Goal: Information Seeking & Learning: Learn about a topic

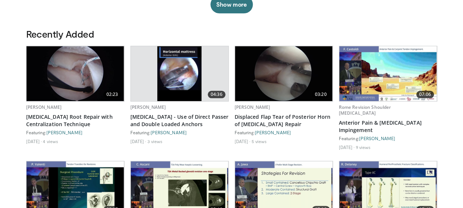
scroll to position [369, 0]
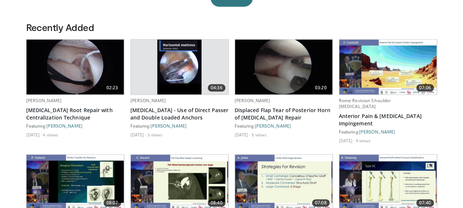
click at [84, 82] on img at bounding box center [76, 66] width 98 height 55
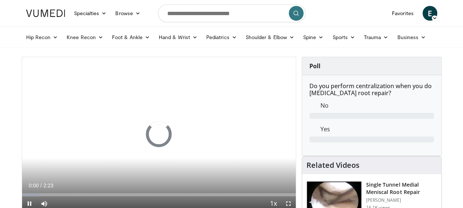
drag, startPoint x: 460, startPoint y: 132, endPoint x: 324, endPoint y: 49, distance: 159.0
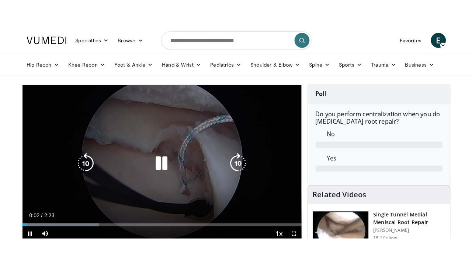
scroll to position [37, 0]
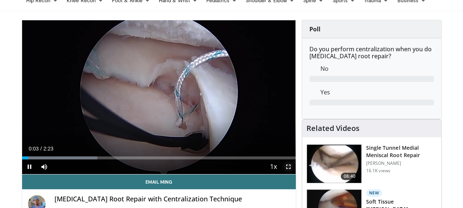
click at [286, 167] on span "Video Player" at bounding box center [288, 166] width 15 height 15
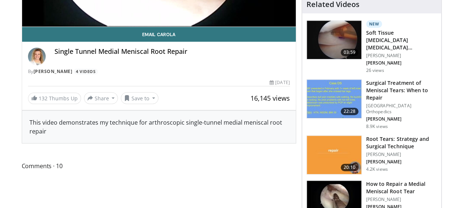
scroll to position [258, 0]
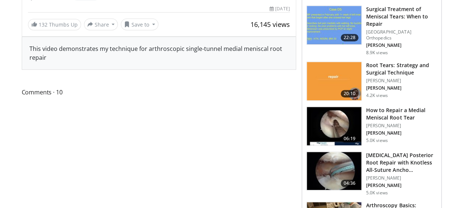
click at [334, 178] on img at bounding box center [334, 171] width 55 height 38
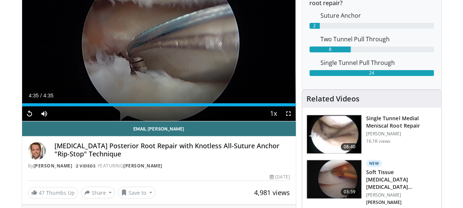
scroll to position [205, 0]
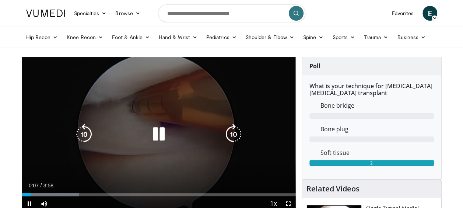
click at [233, 144] on div "10 seconds Tap to unmute" at bounding box center [159, 134] width 274 height 154
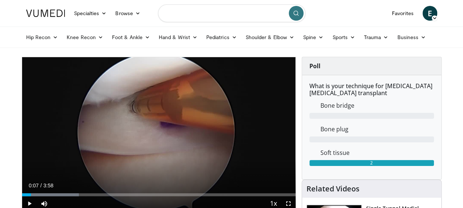
click at [209, 9] on input "Search topics, interventions" at bounding box center [231, 13] width 147 height 18
type input "**********"
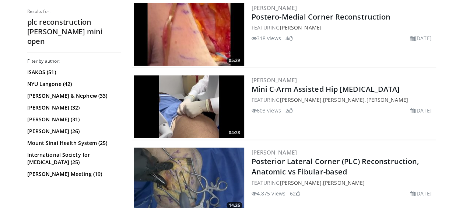
scroll to position [405, 0]
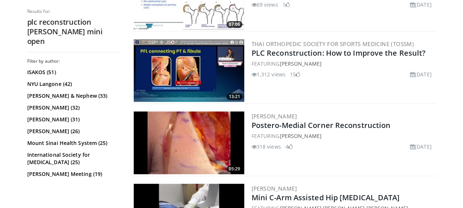
click at [198, 77] on img at bounding box center [189, 70] width 111 height 63
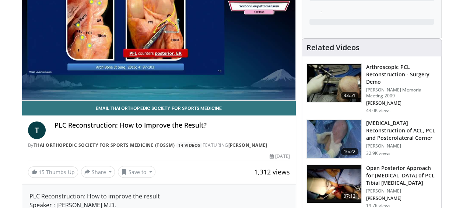
scroll to position [37, 0]
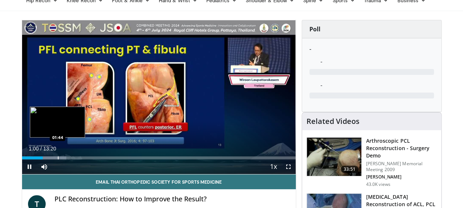
click at [58, 158] on div "Progress Bar" at bounding box center [58, 157] width 1 height 3
click at [53, 158] on div "Progress Bar" at bounding box center [53, 157] width 1 height 3
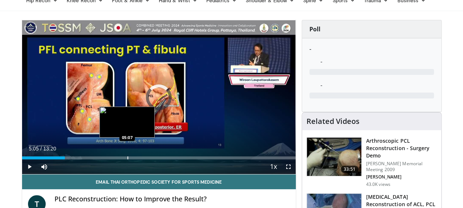
click at [126, 154] on div "Loaded : 0.00% 02:05 05:07" at bounding box center [159, 155] width 274 height 7
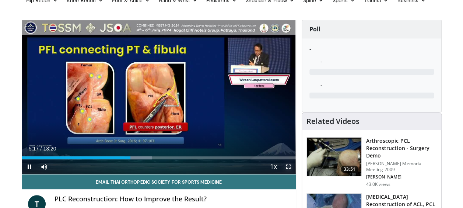
click at [288, 168] on span "Video Player" at bounding box center [288, 166] width 15 height 15
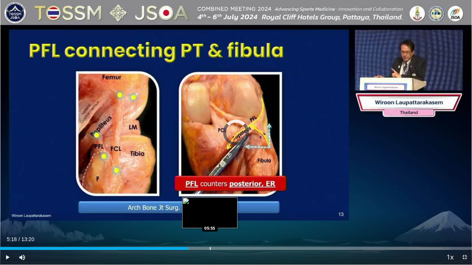
click at [210, 207] on div "Progress Bar" at bounding box center [210, 248] width 1 height 3
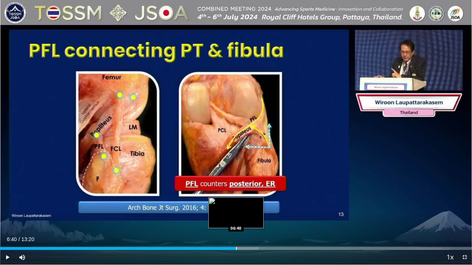
click at [236, 207] on div "Progress Bar" at bounding box center [236, 248] width 1 height 3
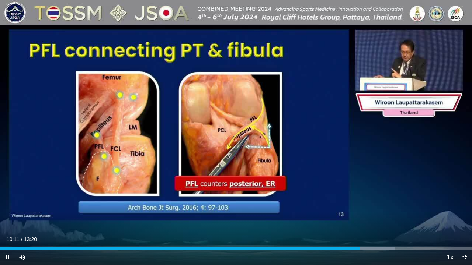
click at [378, 207] on div "Current Time 10:11 / Duration 13:20 Pause Skip Backward Skip Forward Mute 9% Lo…" at bounding box center [236, 257] width 472 height 15
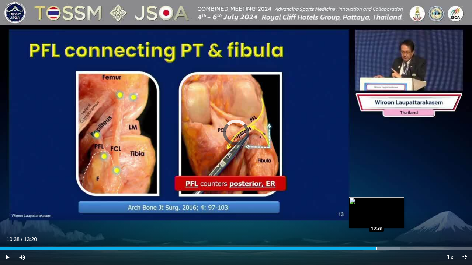
click at [376, 207] on div "Progress Bar" at bounding box center [376, 248] width 1 height 3
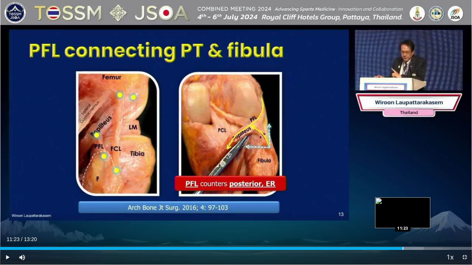
click at [402, 207] on div "Progress Bar" at bounding box center [402, 248] width 1 height 3
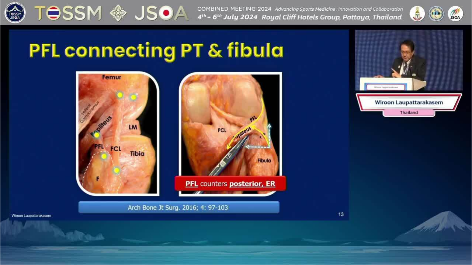
click at [420, 207] on div "10 seconds Tap to unmute" at bounding box center [236, 132] width 472 height 265
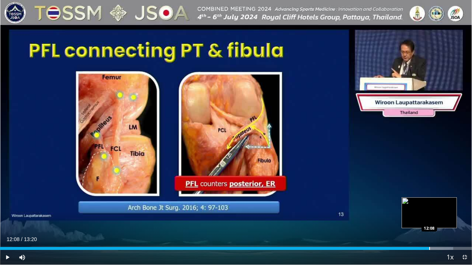
click at [429, 207] on div "Loaded : 96.02% 11:43 12:08" at bounding box center [236, 246] width 472 height 7
